Goal: Find contact information: Find contact information

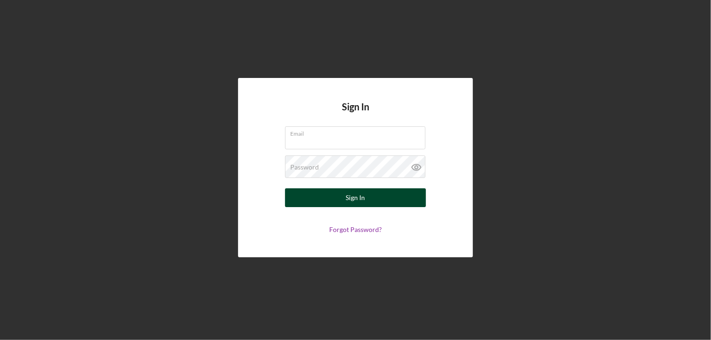
type input "[PERSON_NAME][EMAIL_ADDRESS][DOMAIN_NAME]"
click at [326, 200] on button "Sign In" at bounding box center [355, 197] width 141 height 19
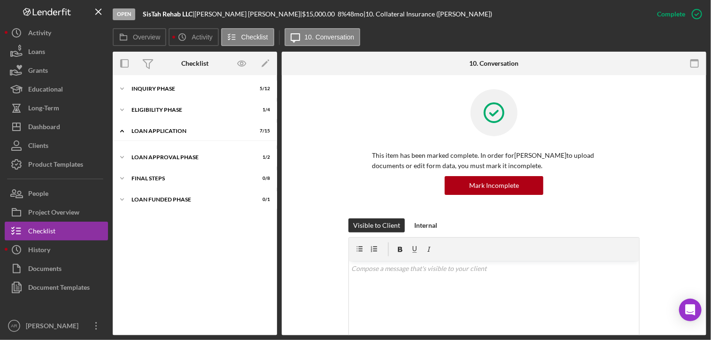
scroll to position [57, 0]
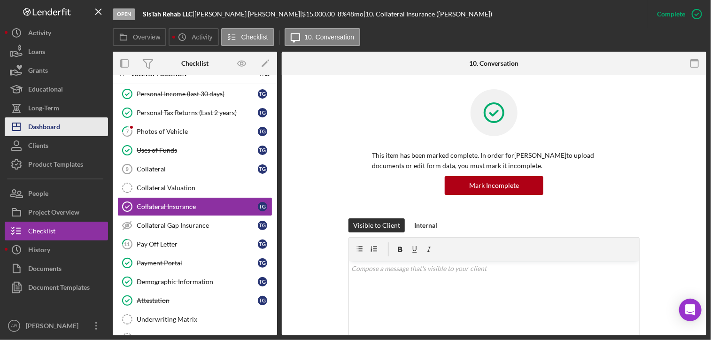
click at [42, 127] on div "Dashboard" at bounding box center [44, 127] width 32 height 21
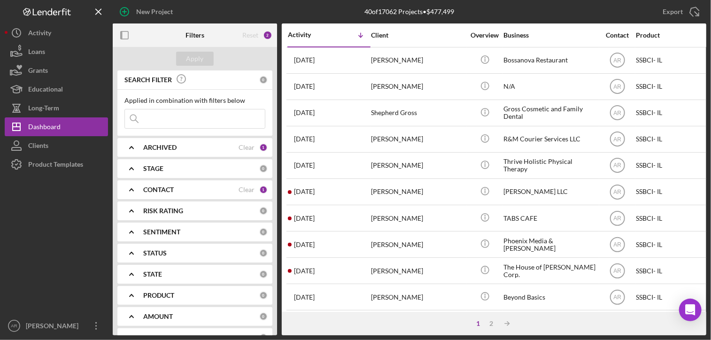
click at [139, 118] on icon at bounding box center [134, 118] width 19 height 19
click at [147, 118] on input at bounding box center [195, 118] width 140 height 19
paste input "[PERSON_NAME]"
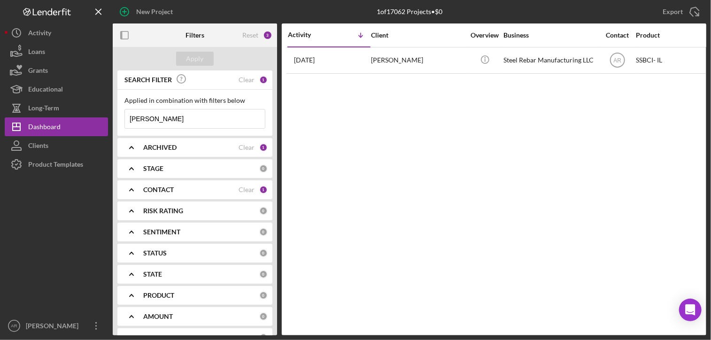
type input "[PERSON_NAME]"
click at [133, 189] on icon "Icon/Expander" at bounding box center [131, 189] width 23 height 23
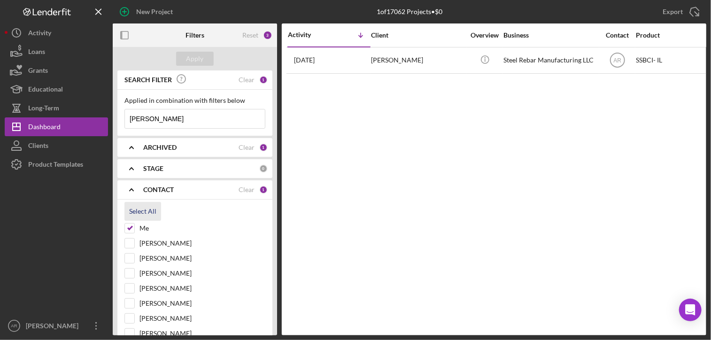
click at [145, 211] on div "Select All" at bounding box center [142, 211] width 27 height 19
checkbox input "true"
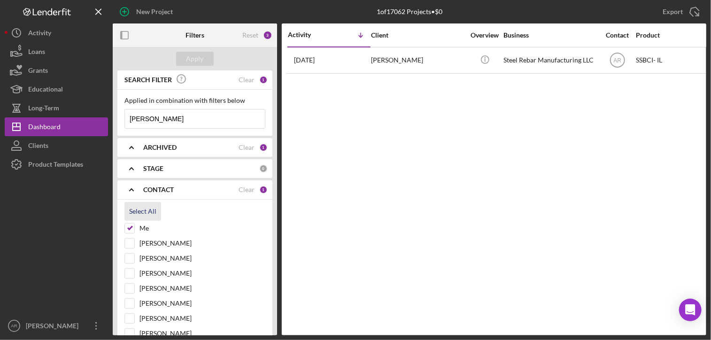
checkbox input "true"
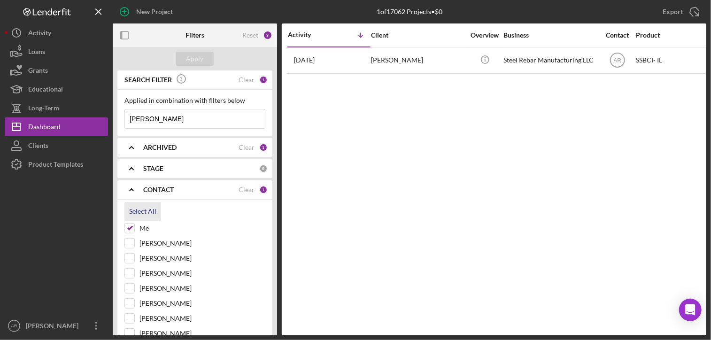
checkbox input "true"
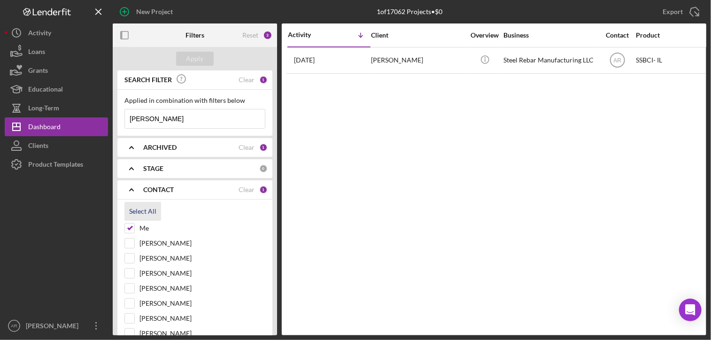
checkbox input "true"
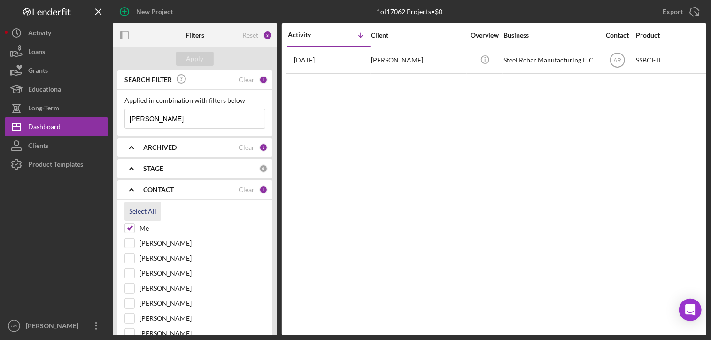
checkbox input "true"
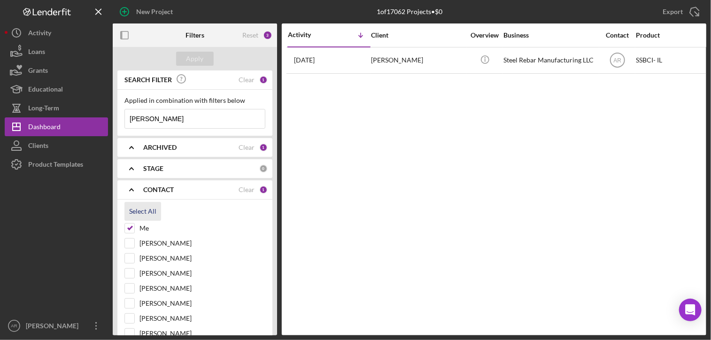
checkbox input "true"
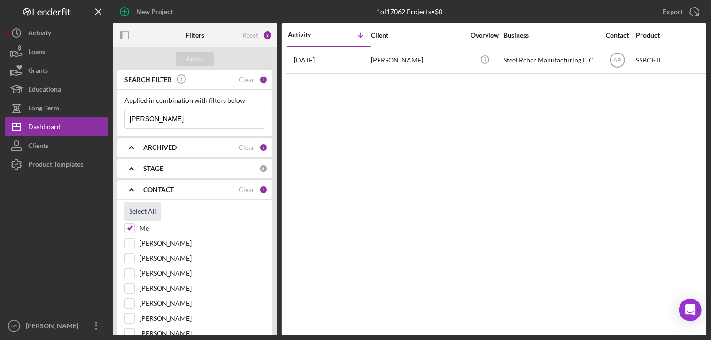
checkbox input "true"
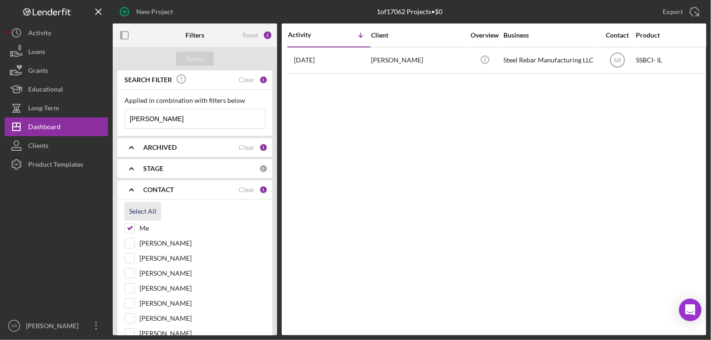
checkbox input "true"
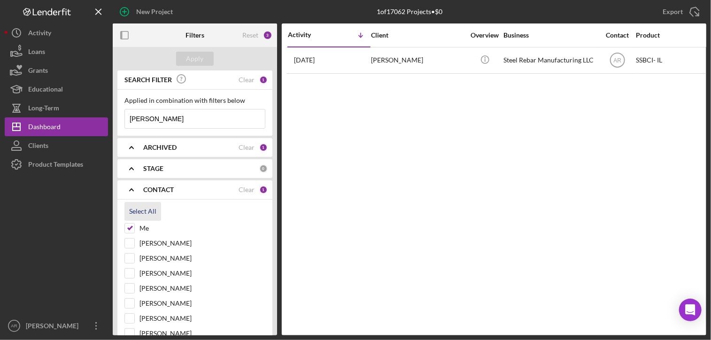
checkbox input "true"
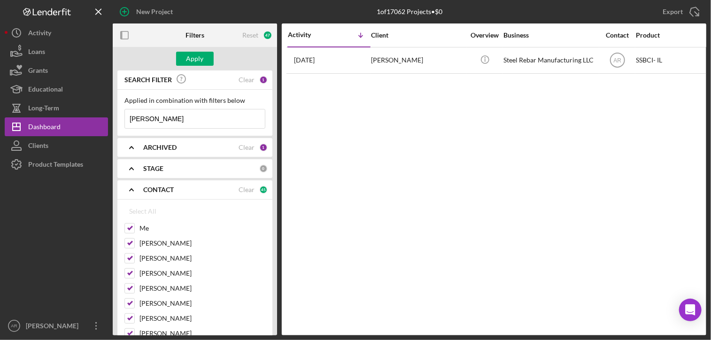
click at [131, 168] on icon "Icon/Expander" at bounding box center [131, 168] width 23 height 23
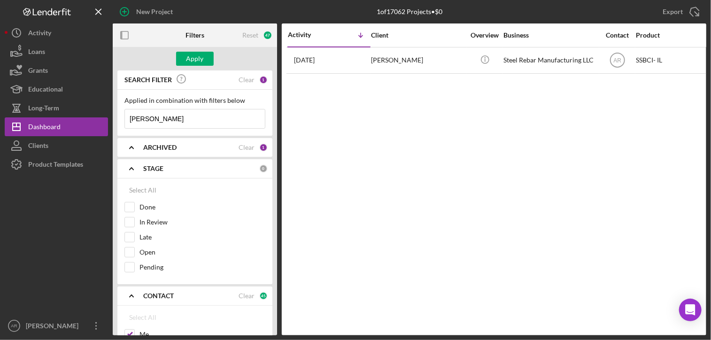
click at [351, 186] on div "Activity Icon/Table Sort Arrow Client Overview Business Contact Product Categor…" at bounding box center [494, 179] width 424 height 312
click at [261, 146] on div "1" at bounding box center [263, 147] width 8 height 8
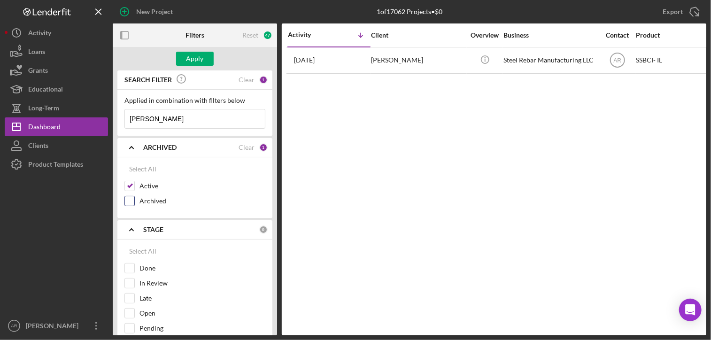
click at [132, 200] on input "Archived" at bounding box center [129, 200] width 9 height 9
checkbox input "true"
click at [191, 57] on div "Apply" at bounding box center [194, 59] width 17 height 14
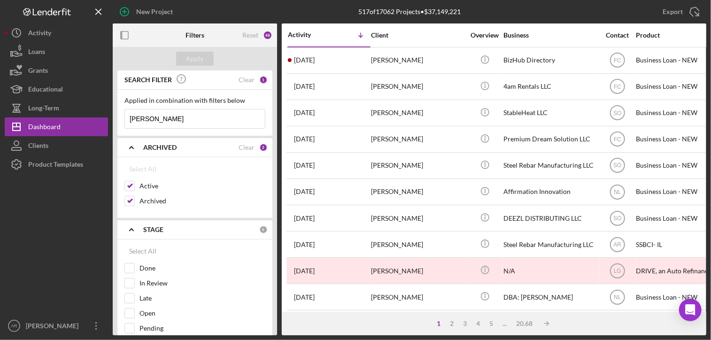
click at [600, 329] on div "1 2 3 4 5 ... 20.68 Icon/Table Sort Arrow" at bounding box center [494, 323] width 424 height 23
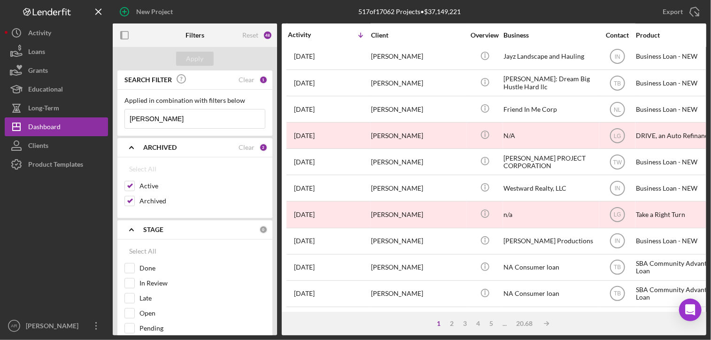
scroll to position [406, 0]
click at [146, 118] on input "[PERSON_NAME]" at bounding box center [195, 118] width 140 height 19
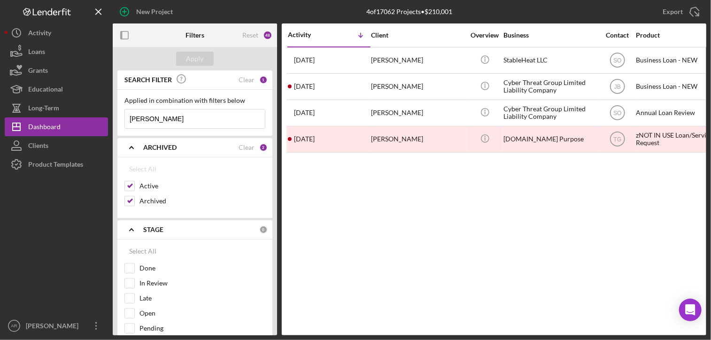
scroll to position [0, 0]
type input "[PERSON_NAME]"
click at [500, 160] on div "Activity Icon/Table Sort Arrow Client Overview Business Contact Product Categor…" at bounding box center [494, 179] width 424 height 312
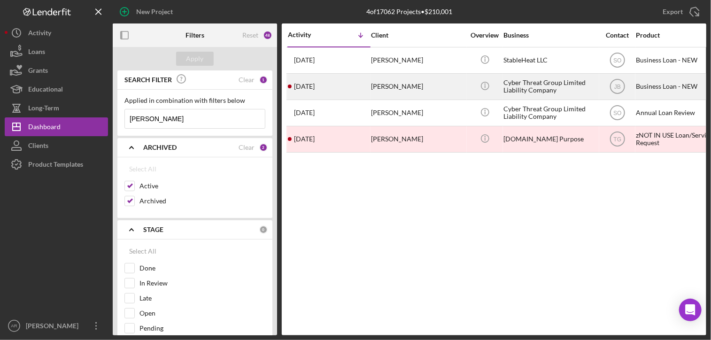
click at [533, 84] on div "Cyber Threat Group Limited Liability Company" at bounding box center [550, 86] width 94 height 25
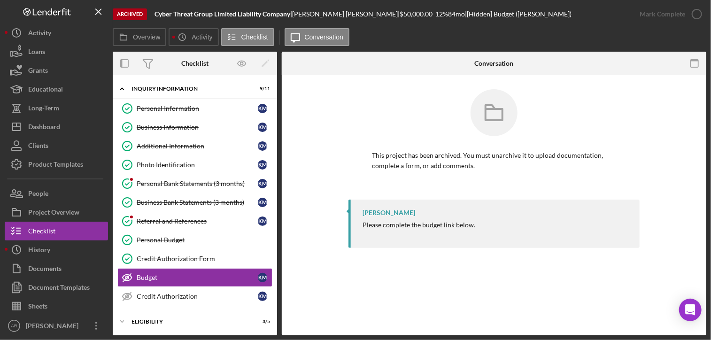
scroll to position [69, 0]
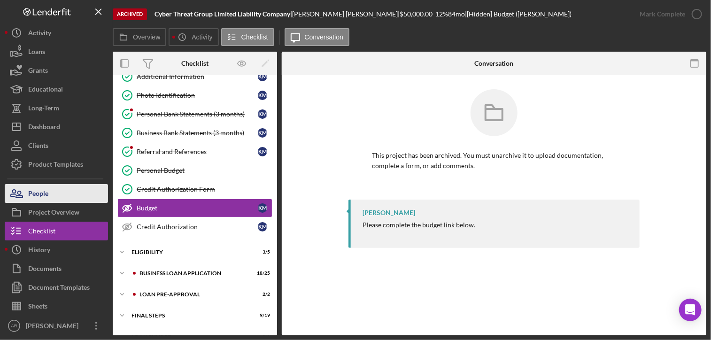
click at [43, 193] on div "People" at bounding box center [38, 194] width 20 height 21
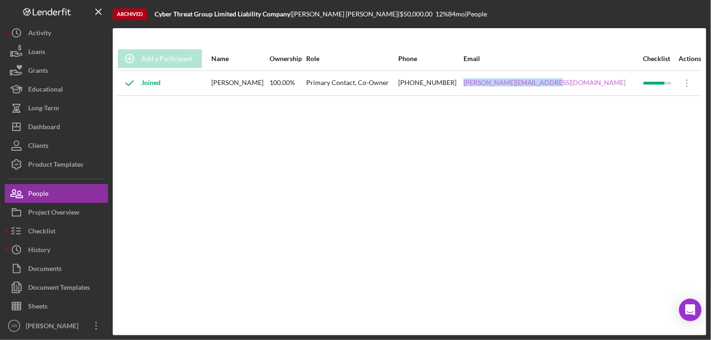
drag, startPoint x: 516, startPoint y: 83, endPoint x: 600, endPoint y: 83, distance: 83.5
click at [600, 83] on tr "Joined [PERSON_NAME] 100.00% Primary Contact, Co-Owner [PHONE_NUMBER] [PERSON_N…" at bounding box center [409, 82] width 584 height 25
drag, startPoint x: 600, startPoint y: 83, endPoint x: 588, endPoint y: 82, distance: 12.2
copy tr "[PERSON_NAME][EMAIL_ADDRESS][DOMAIN_NAME]"
click at [155, 13] on b "Cyber Threat Group Limited Liability Company" at bounding box center [222, 14] width 136 height 8
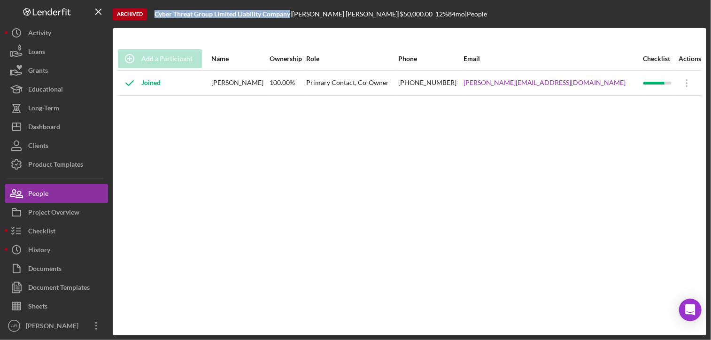
drag, startPoint x: 156, startPoint y: 13, endPoint x: 291, endPoint y: 15, distance: 134.7
click at [290, 15] on b "Cyber Threat Group Limited Liability Company" at bounding box center [222, 14] width 136 height 8
copy b "Cyber Threat Group Limited Liability Company"
